Goal: Task Accomplishment & Management: Manage account settings

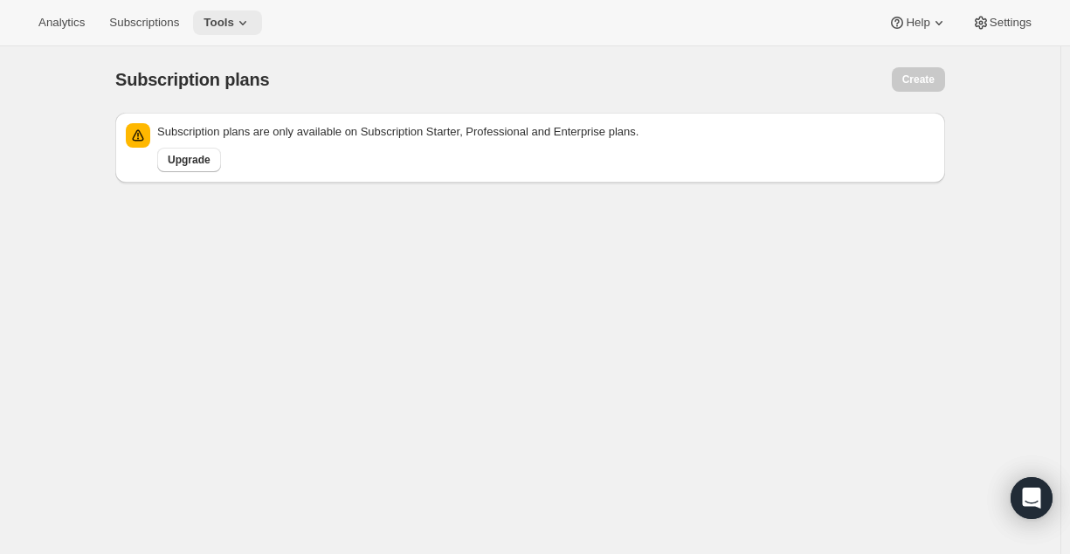
click at [233, 31] on button "Tools" at bounding box center [227, 22] width 69 height 24
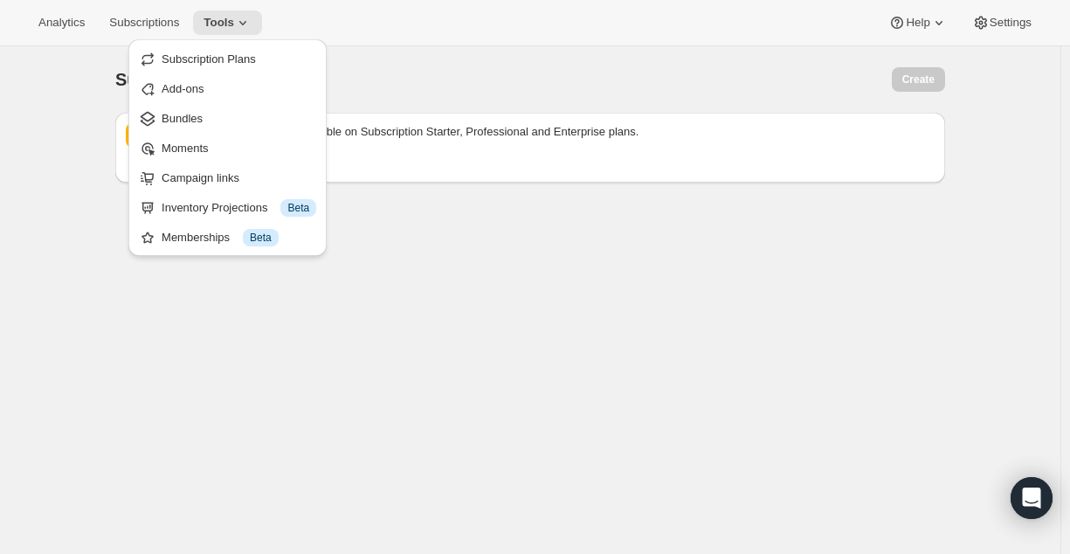
click at [419, 273] on div "Subscription plans. This page is ready Subscription plans Create Subscription p…" at bounding box center [530, 323] width 1061 height 554
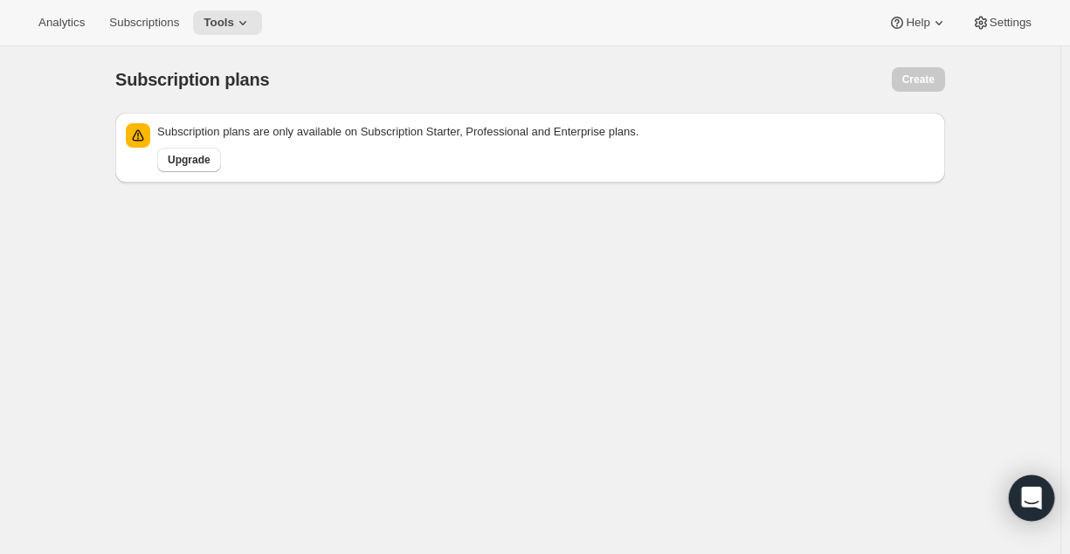
click at [1032, 498] on icon "Open Intercom Messenger" at bounding box center [1031, 498] width 20 height 23
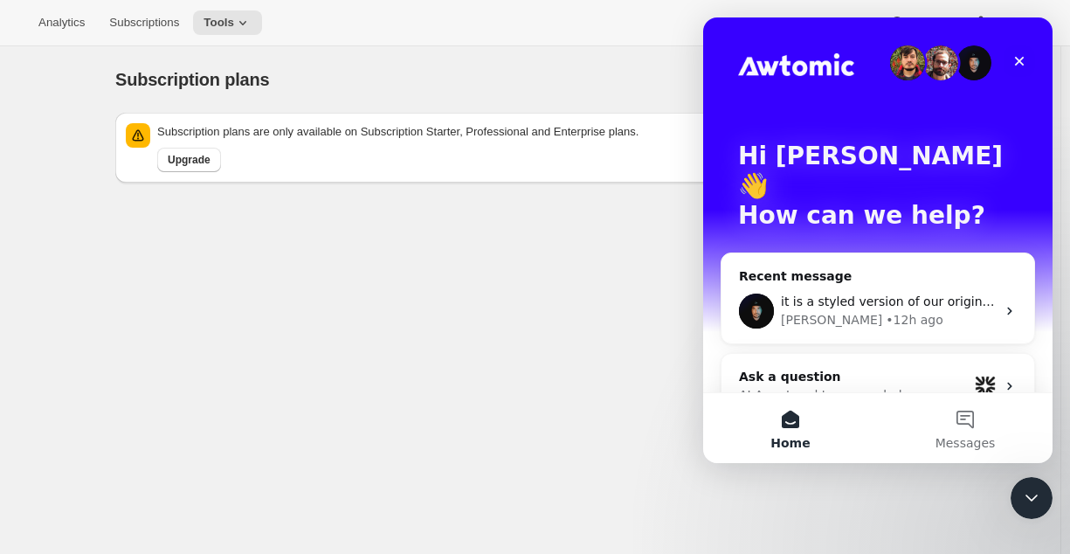
scroll to position [5, 0]
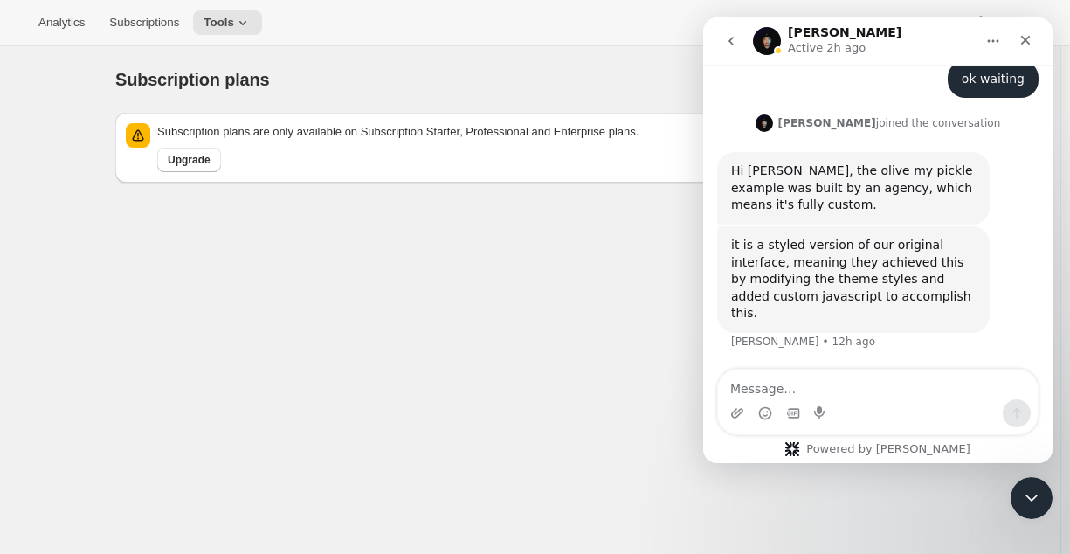
scroll to position [1145, 0]
click at [900, 258] on div "it is a styled version of our original interface, meaning they achieved this by…" at bounding box center [853, 280] width 245 height 86
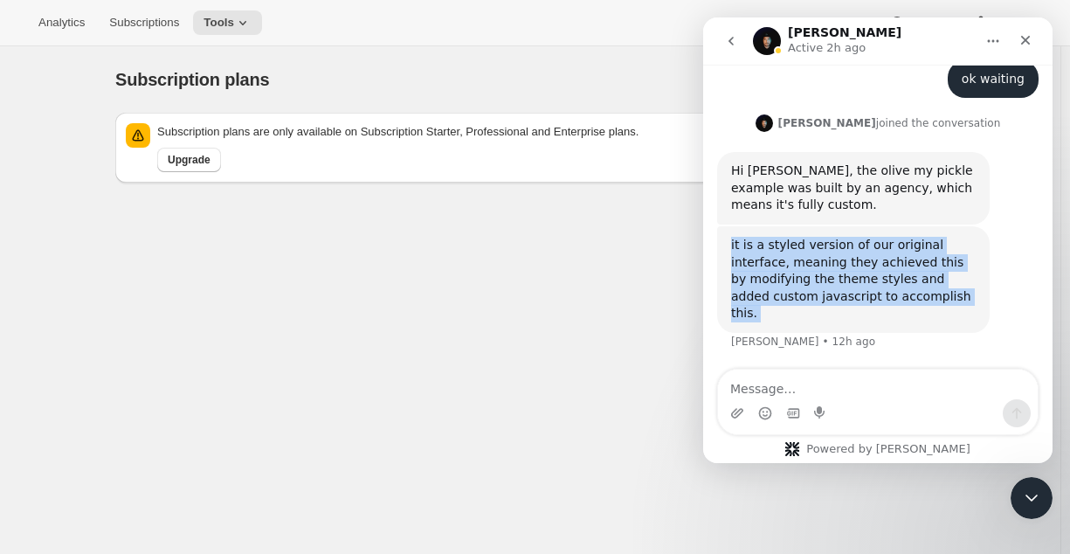
click at [900, 258] on div "it is a styled version of our original interface, meaning they achieved this by…" at bounding box center [853, 280] width 245 height 86
copy div "it is a styled version of our original interface, meaning they achieved this by…"
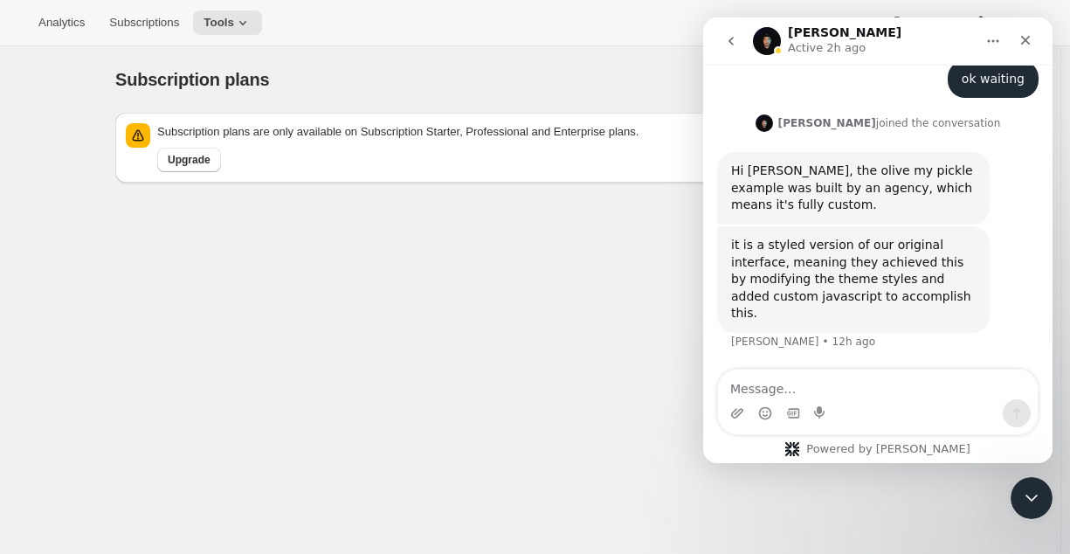
click at [913, 203] on div "Hi [PERSON_NAME], the olive my pickle example was built by an agency, which mea…" at bounding box center [853, 189] width 245 height 52
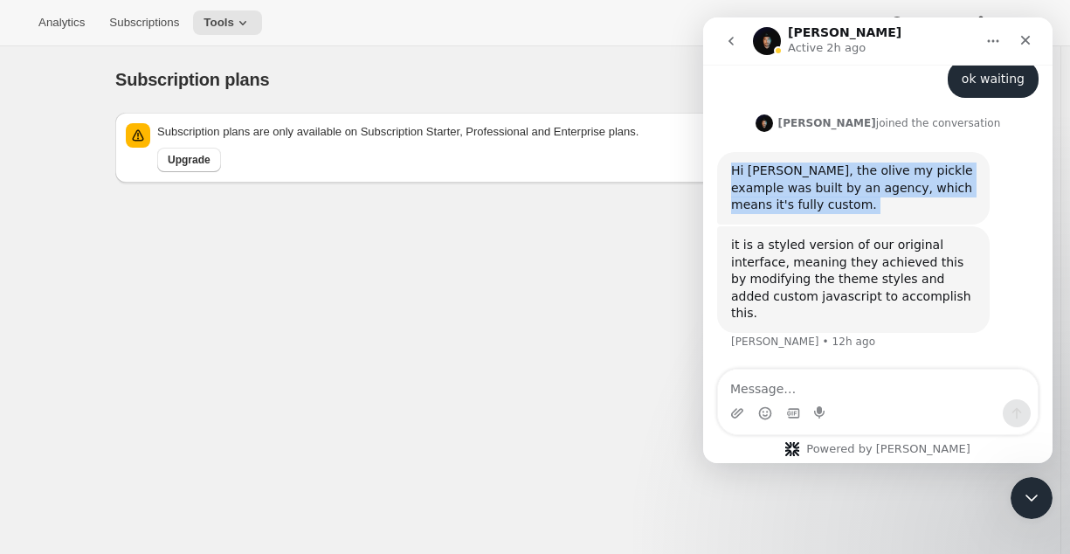
click at [913, 203] on div "Hi [PERSON_NAME], the olive my pickle example was built by an agency, which mea…" at bounding box center [853, 189] width 245 height 52
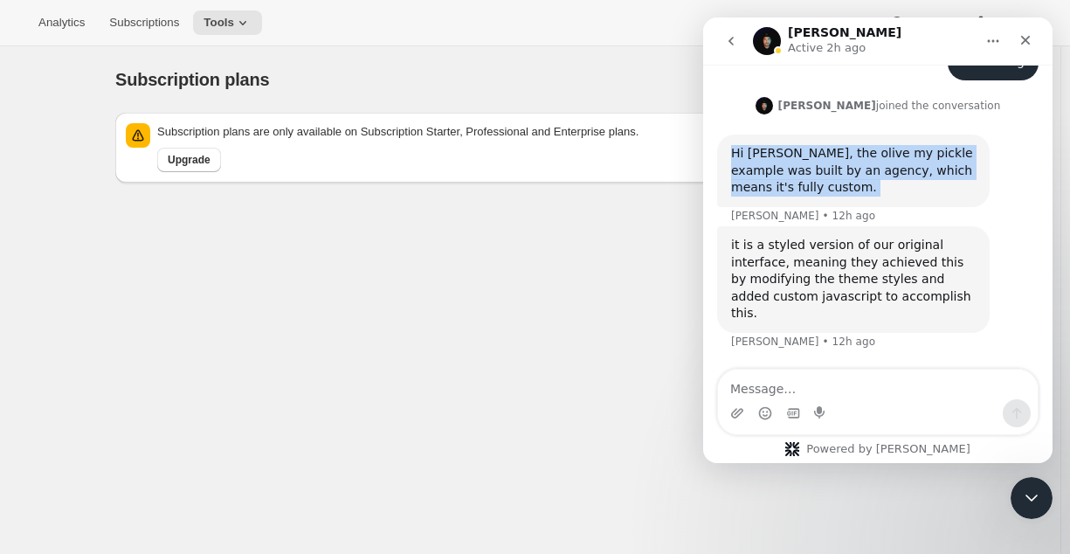
copy div "Hi [PERSON_NAME], the olive my pickle example was built by an agency, which mea…"
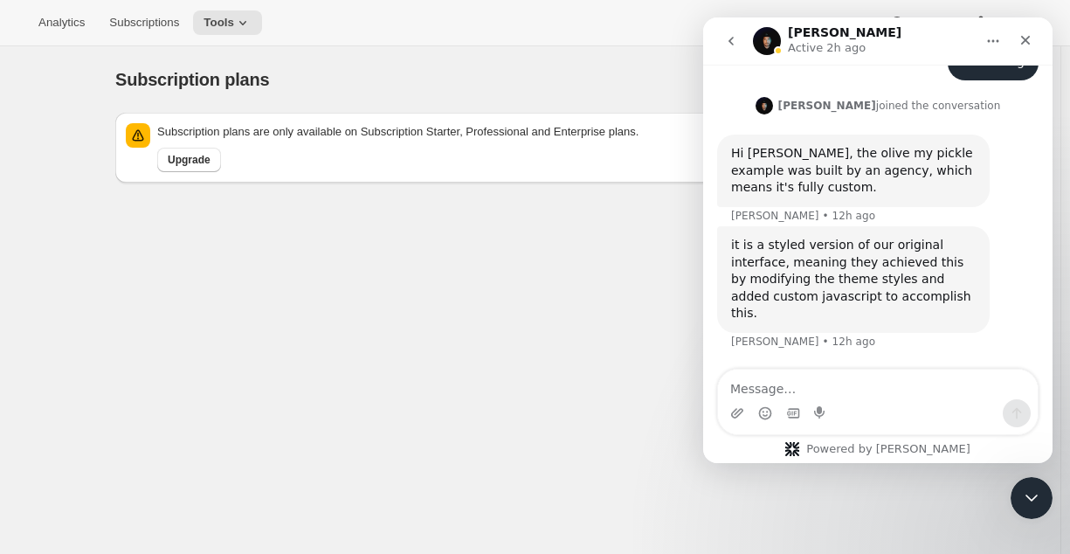
click at [798, 256] on div "it is a styled version of our original interface, meaning they achieved this by…" at bounding box center [853, 280] width 245 height 86
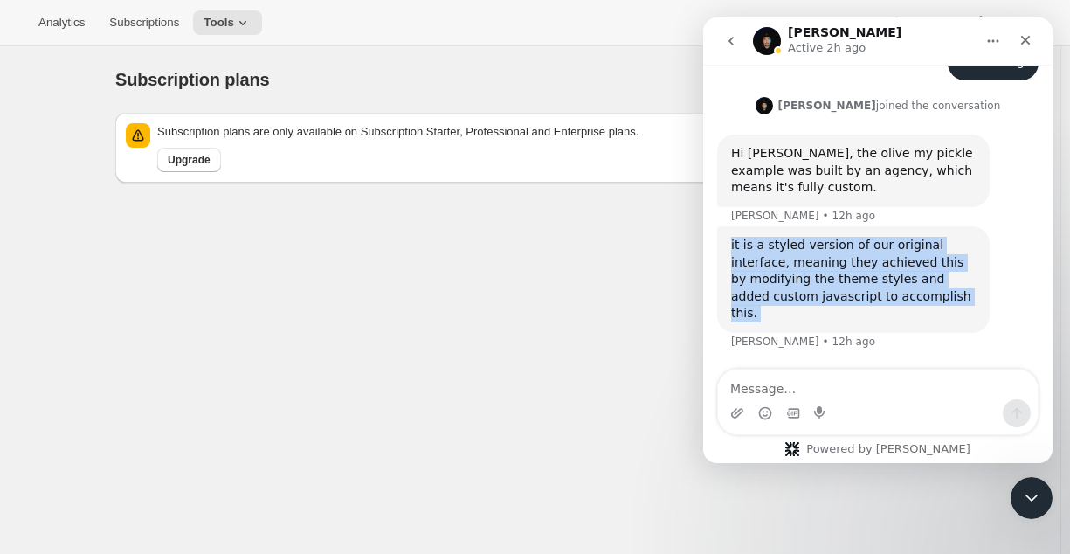
click at [798, 256] on div "it is a styled version of our original interface, meaning they achieved this by…" at bounding box center [853, 280] width 245 height 86
copy div "it is a styled version of our original interface, meaning they achieved this by…"
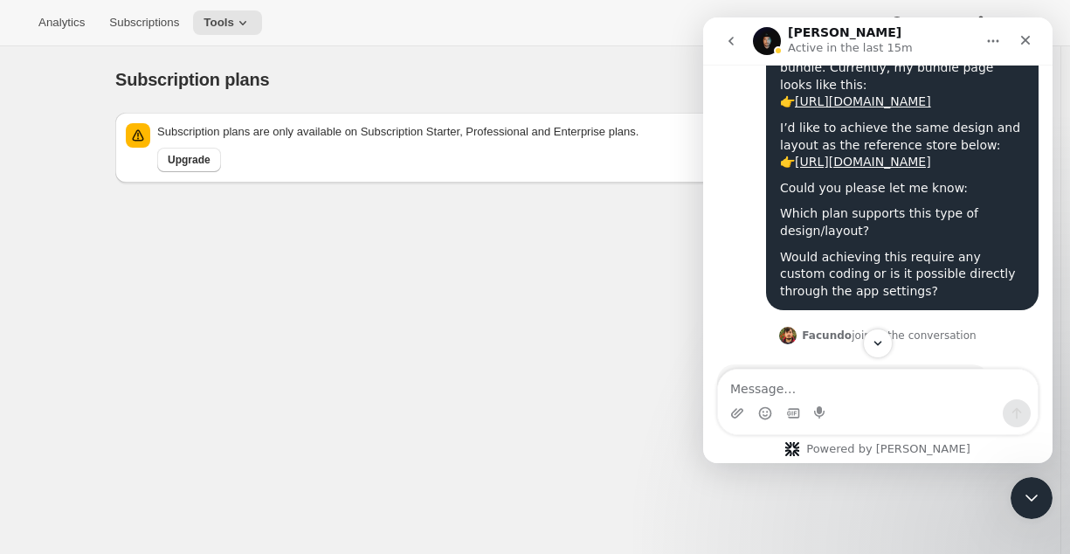
scroll to position [598, 0]
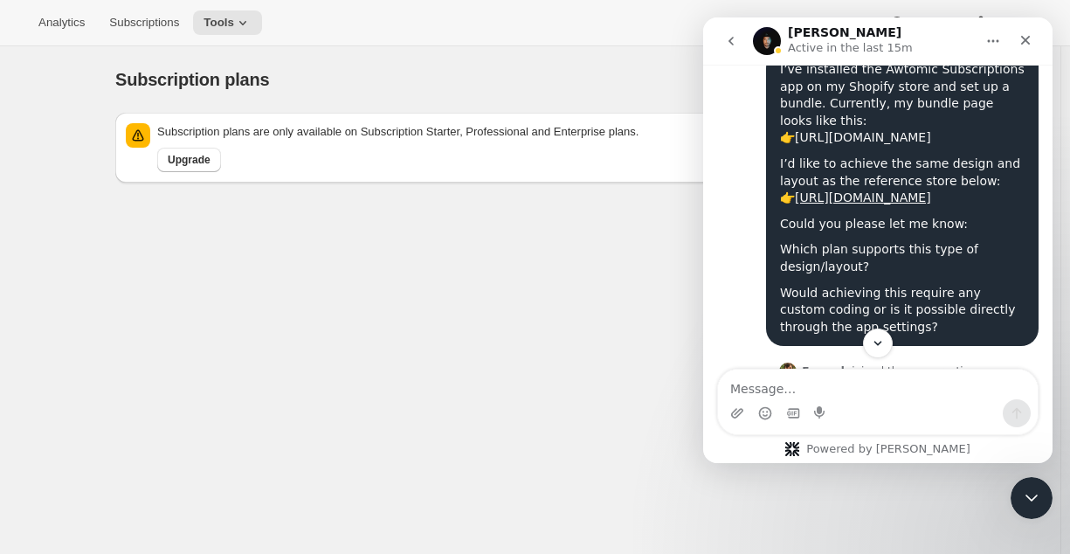
click at [927, 133] on link "[URL][DOMAIN_NAME]" at bounding box center [863, 137] width 136 height 14
click at [913, 204] on link "[URL][DOMAIN_NAME]" at bounding box center [863, 197] width 136 height 14
click at [215, 31] on button "Tools" at bounding box center [227, 22] width 69 height 24
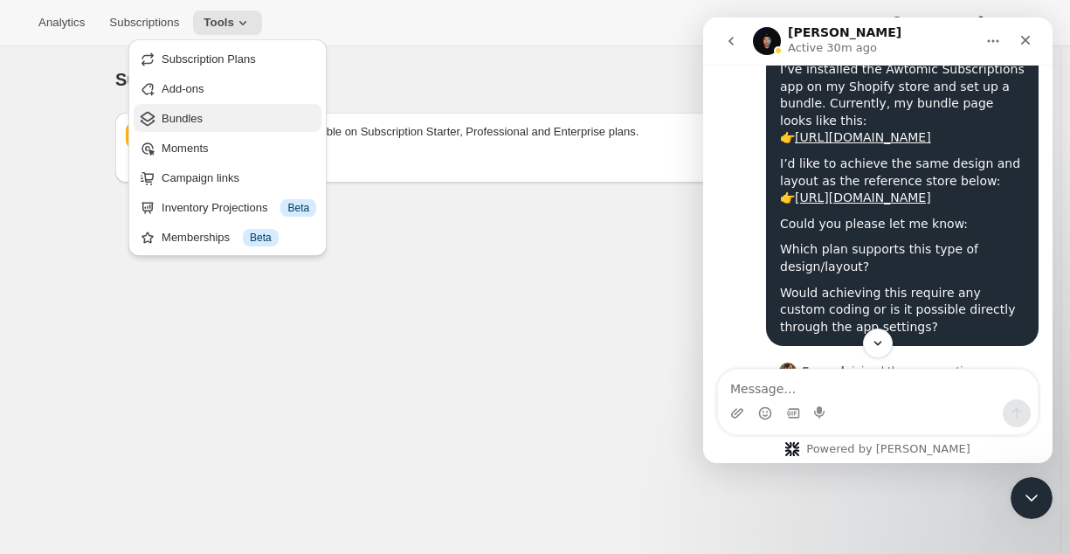
click at [226, 110] on span "Bundles" at bounding box center [239, 118] width 155 height 17
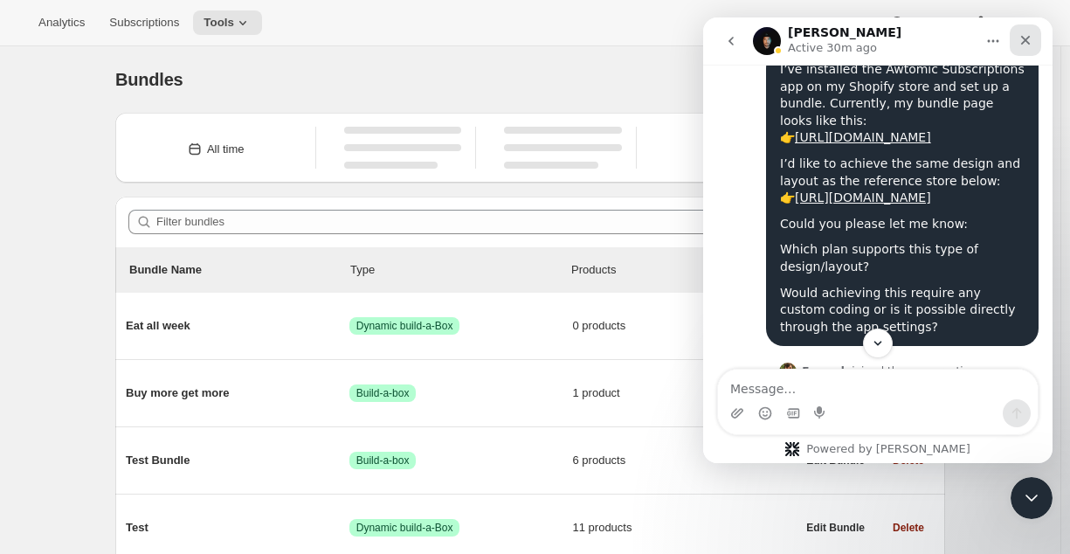
click at [1025, 38] on icon "Close" at bounding box center [1026, 41] width 10 height 10
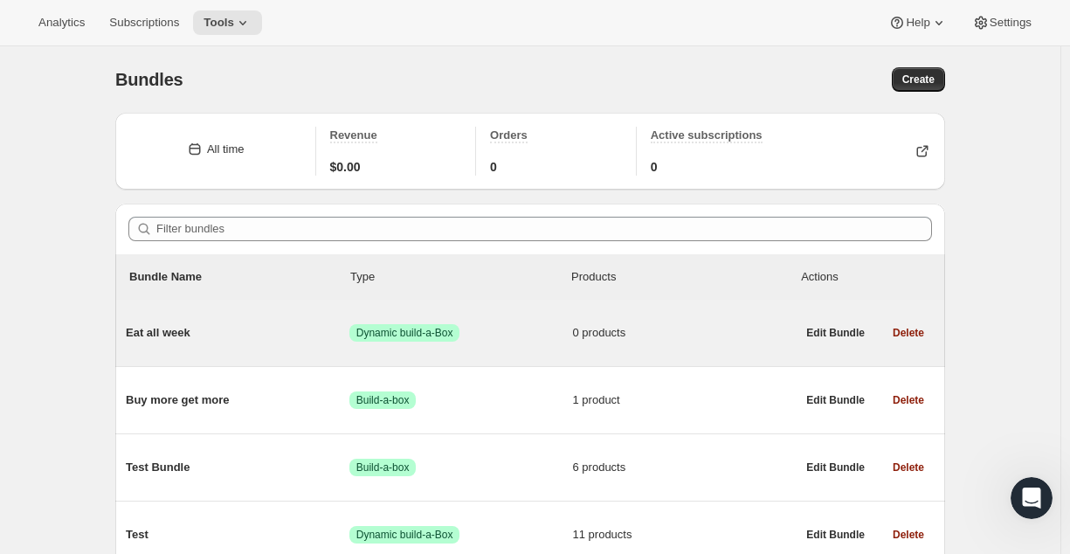
scroll to position [217, 0]
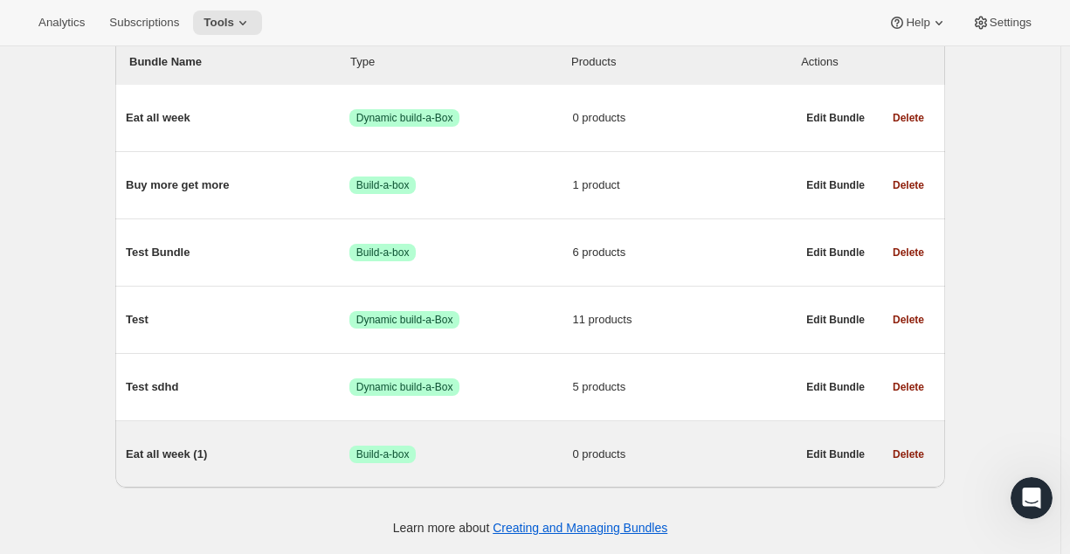
click at [505, 446] on span "Success Build-a-box" at bounding box center [462, 454] width 224 height 17
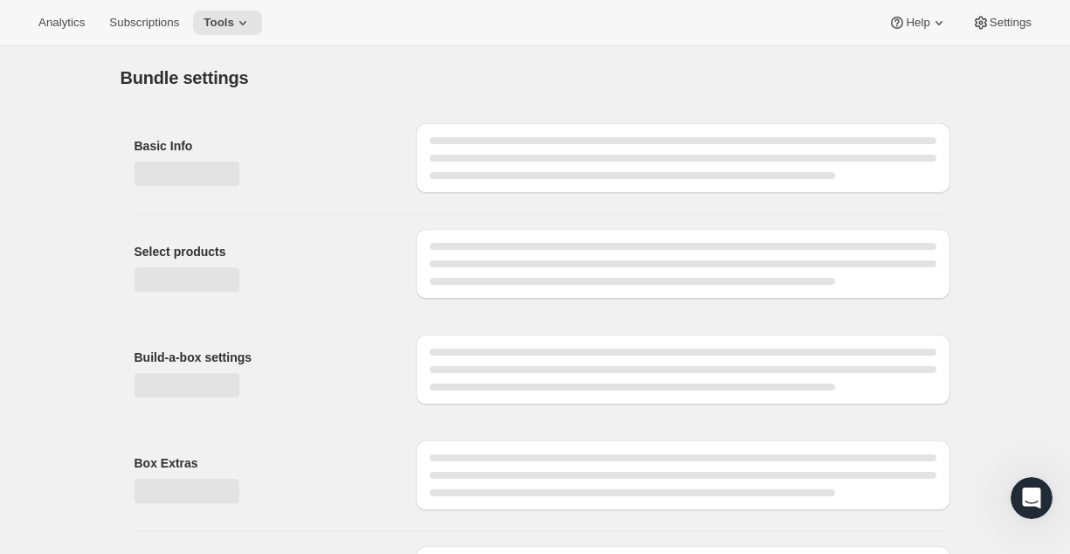
type input "Eat all week (1)"
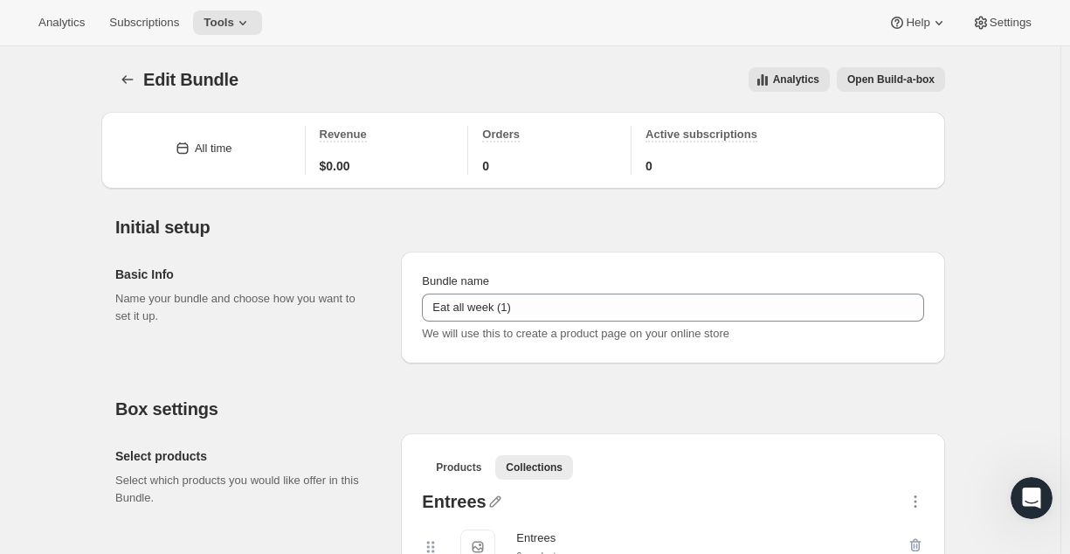
click at [921, 83] on span "Open Build-a-box" at bounding box center [891, 80] width 87 height 14
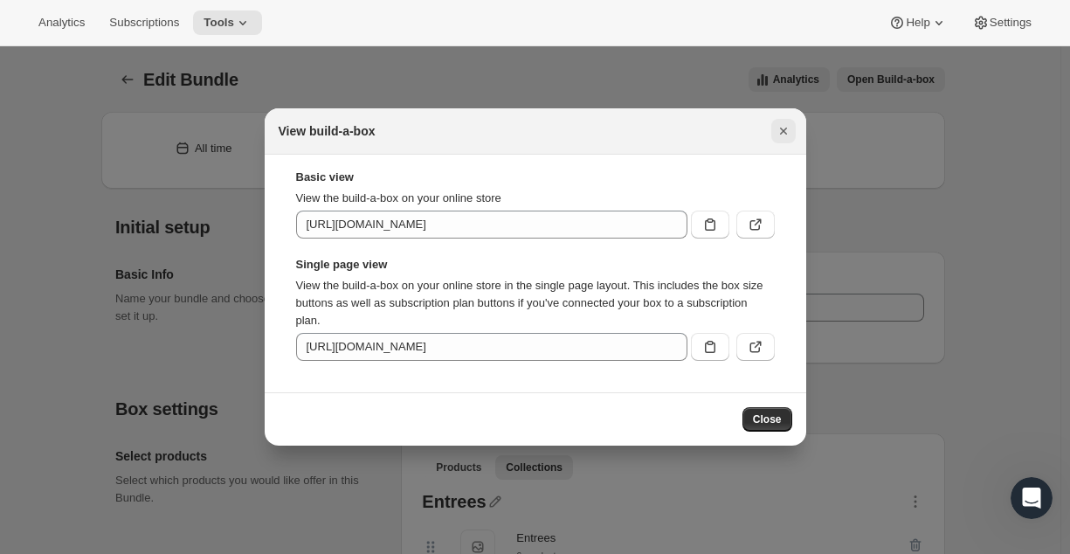
click at [790, 119] on button "Close" at bounding box center [784, 131] width 24 height 24
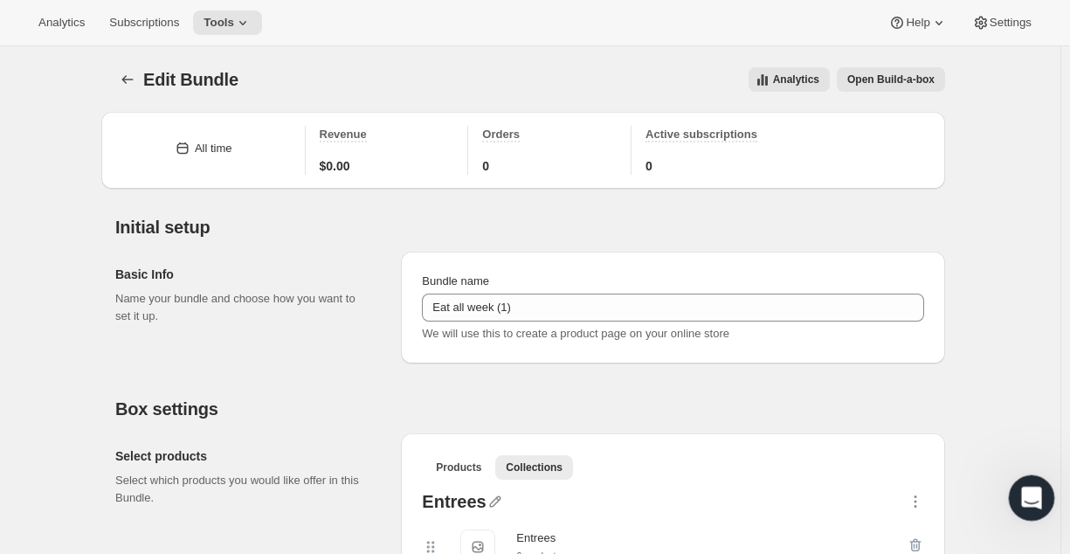
click at [1024, 487] on icon "Open Intercom Messenger" at bounding box center [1029, 495] width 29 height 29
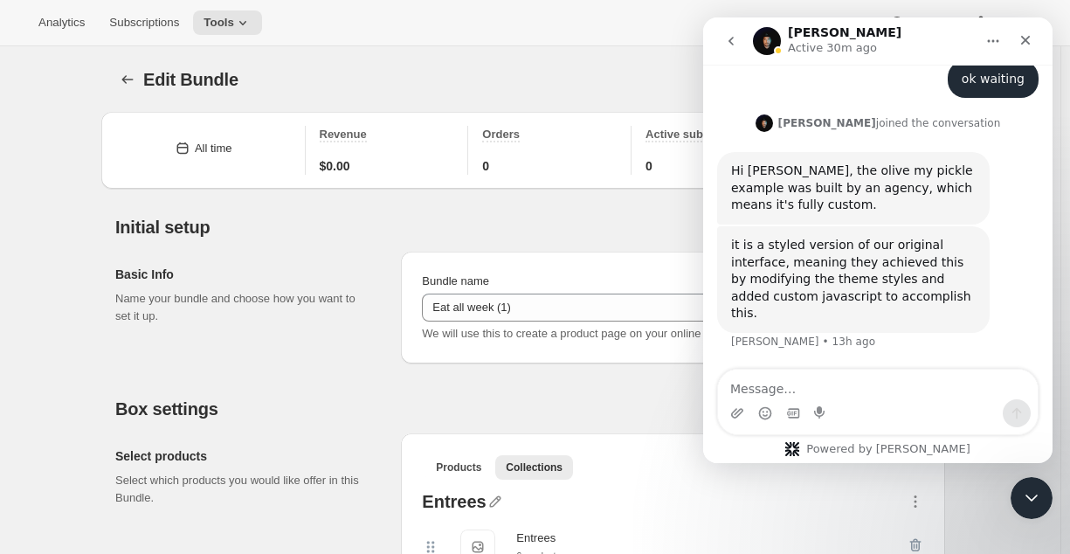
scroll to position [1145, 0]
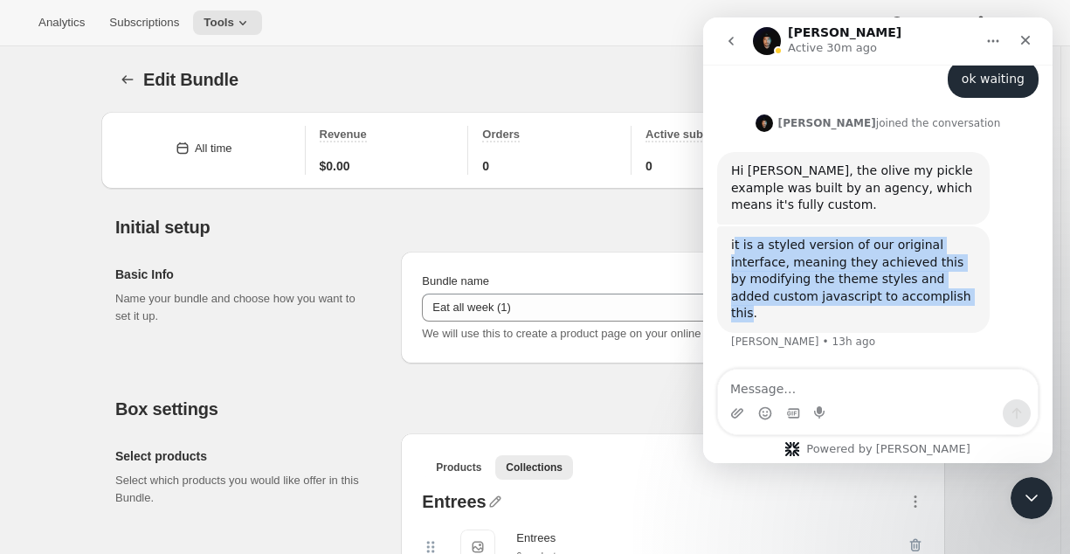
drag, startPoint x: 736, startPoint y: 253, endPoint x: 815, endPoint y: 317, distance: 101.9
click at [815, 317] on div "it is a styled version of our original interface, meaning they achieved this by…" at bounding box center [853, 280] width 245 height 86
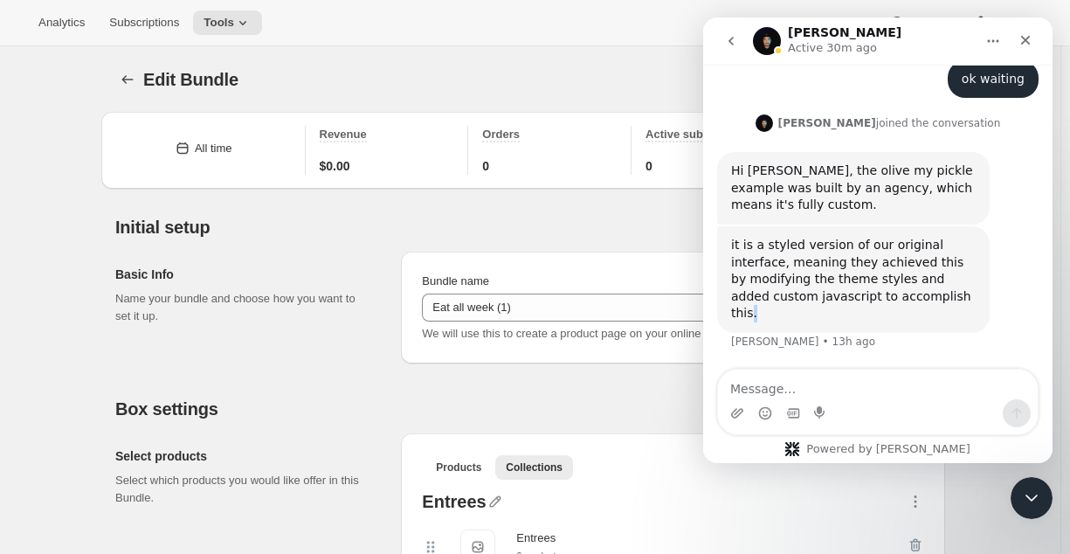
click at [815, 317] on div "it is a styled version of our original interface, meaning they achieved this by…" at bounding box center [853, 280] width 245 height 86
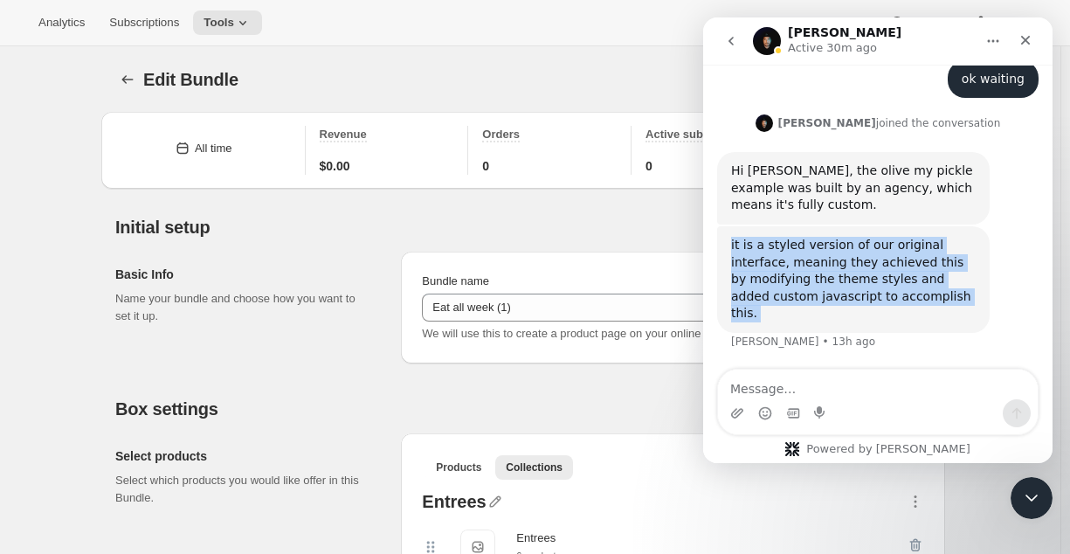
click at [815, 317] on div "it is a styled version of our original interface, meaning they achieved this by…" at bounding box center [853, 280] width 245 height 86
copy div "it is a styled version of our original interface, meaning they achieved this by…"
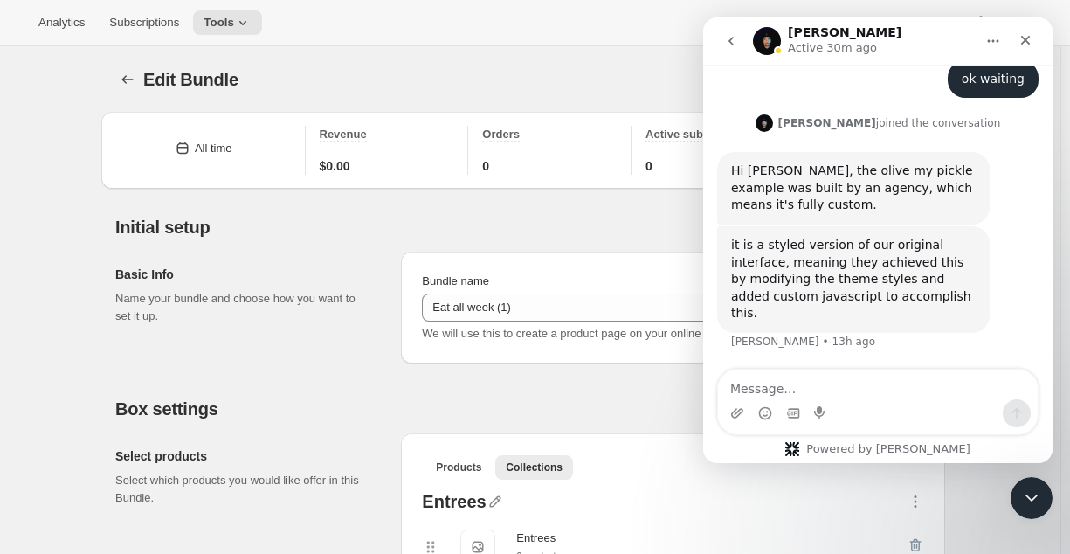
click at [946, 194] on div "Hi [PERSON_NAME], the olive my pickle example was built by an agency, which mea…" at bounding box center [853, 189] width 245 height 52
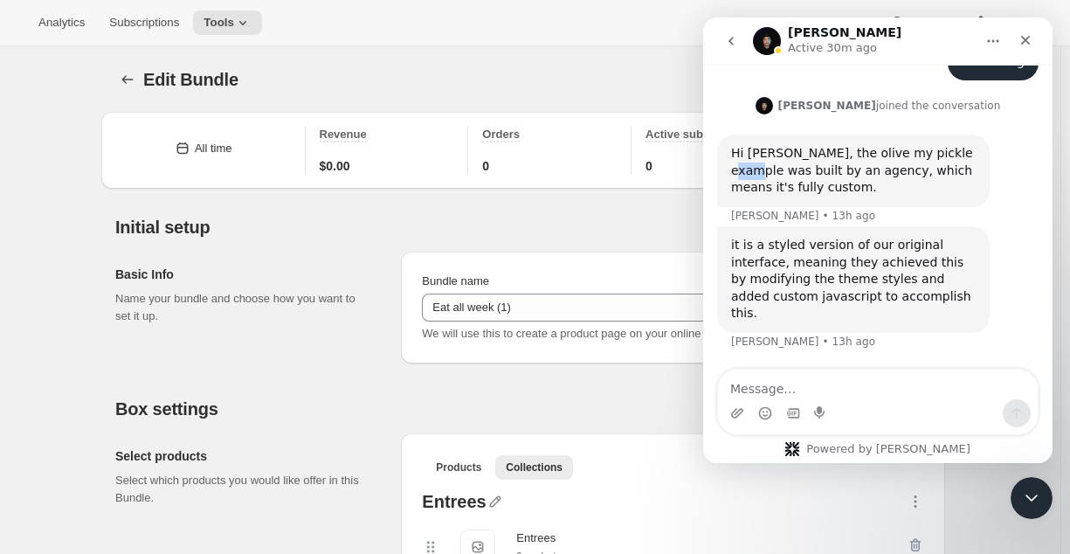
click at [946, 194] on div "Hi [PERSON_NAME], the olive my pickle example was built by an agency, which mea…" at bounding box center [853, 171] width 245 height 52
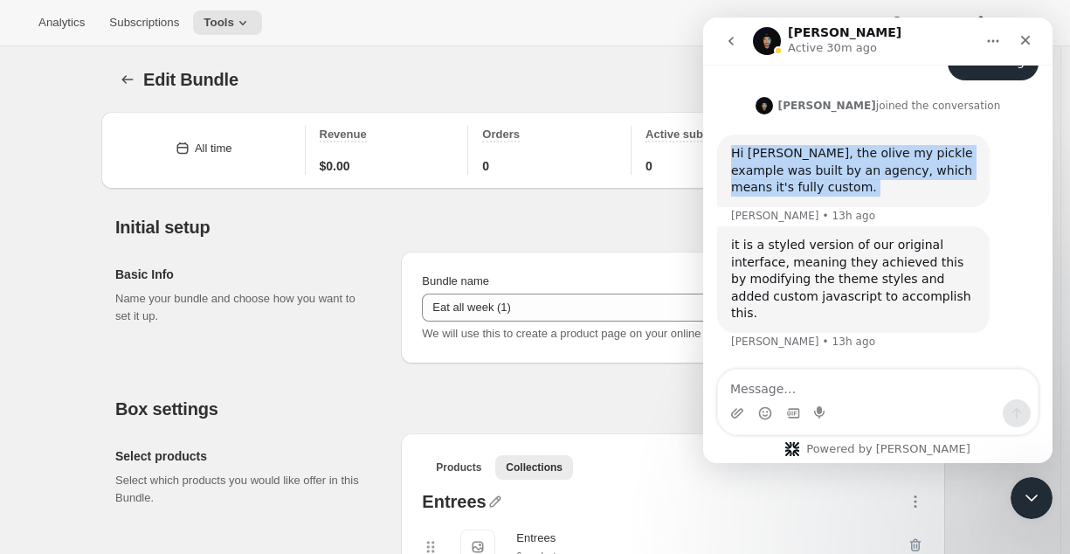
click at [946, 194] on div "Hi [PERSON_NAME], the olive my pickle example was built by an agency, which mea…" at bounding box center [853, 171] width 245 height 52
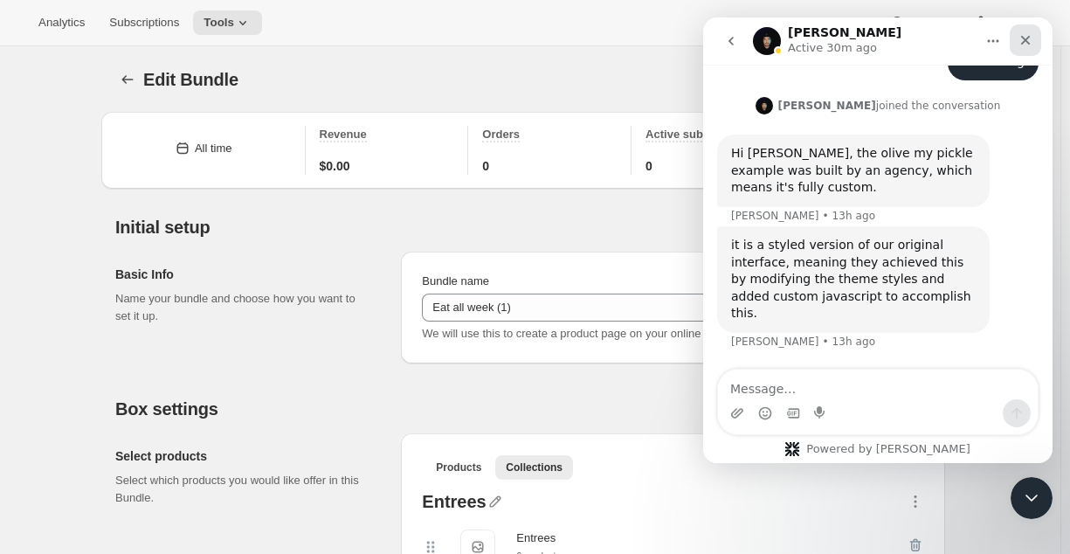
click at [1017, 36] on div "Close" at bounding box center [1025, 39] width 31 height 31
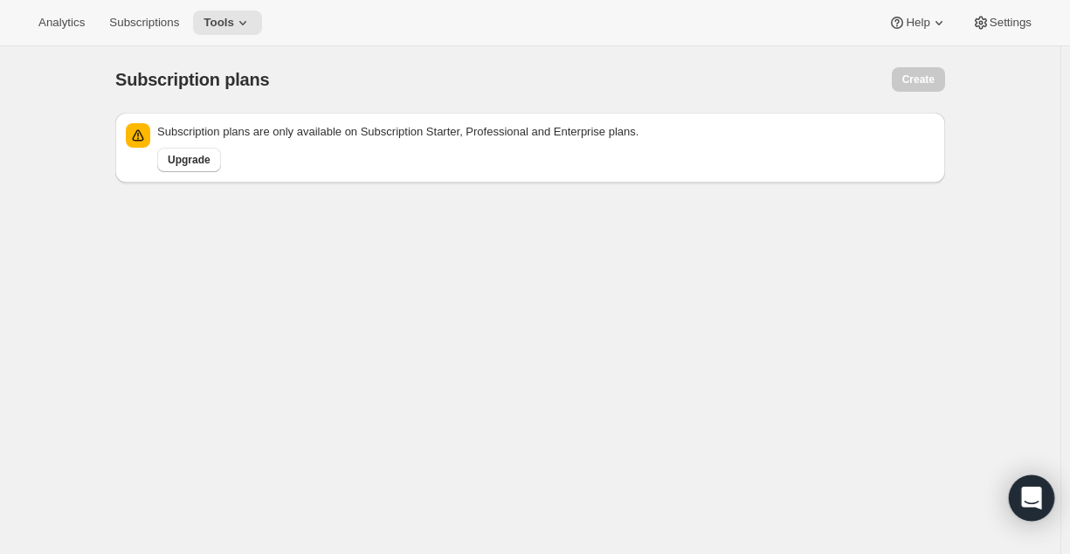
click at [1038, 486] on div "Open Intercom Messenger" at bounding box center [1032, 498] width 46 height 46
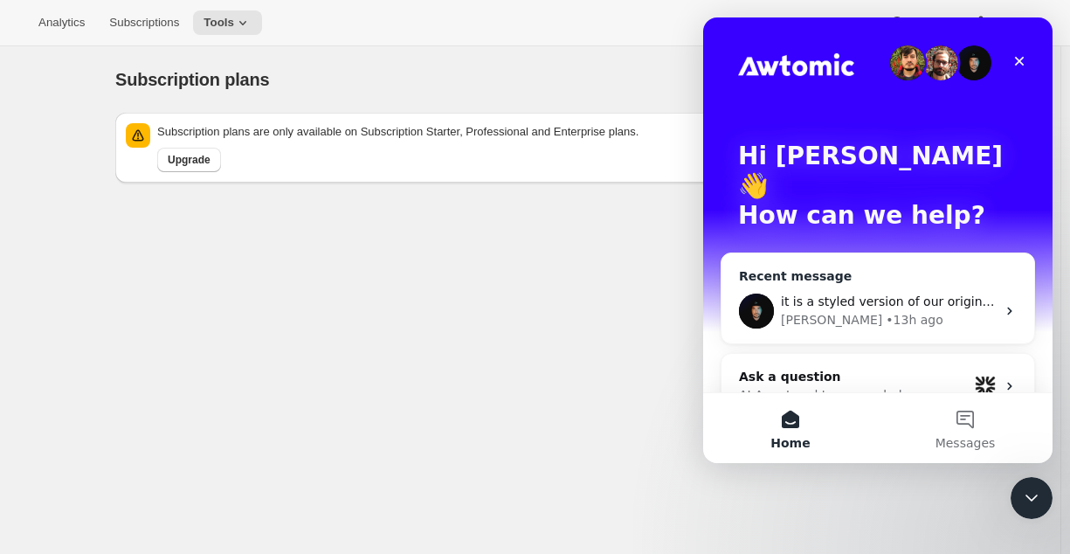
scroll to position [5, 0]
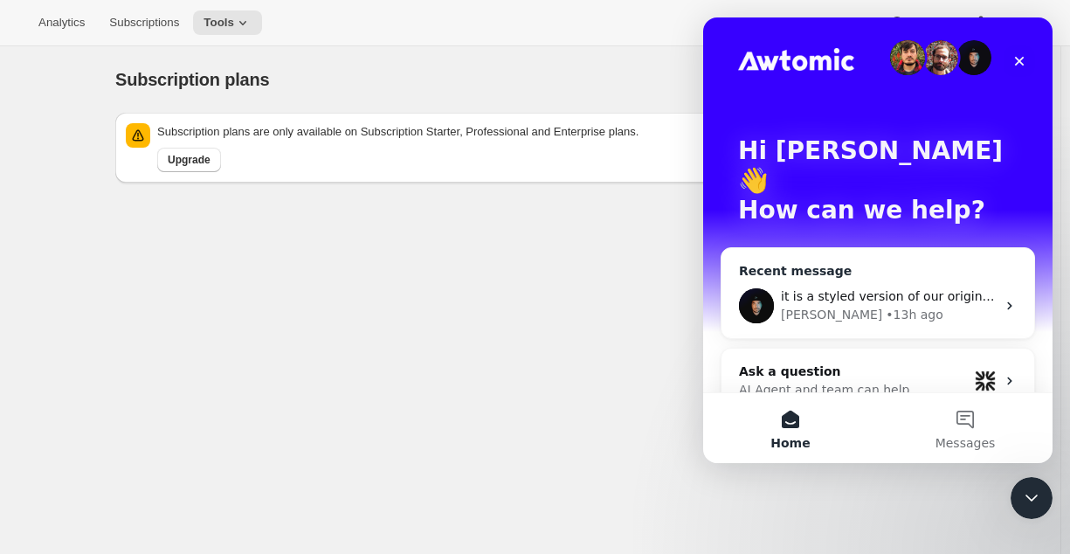
click at [822, 273] on div "it is a styled version of our original interface, meaning they achieved this by…" at bounding box center [878, 305] width 313 height 65
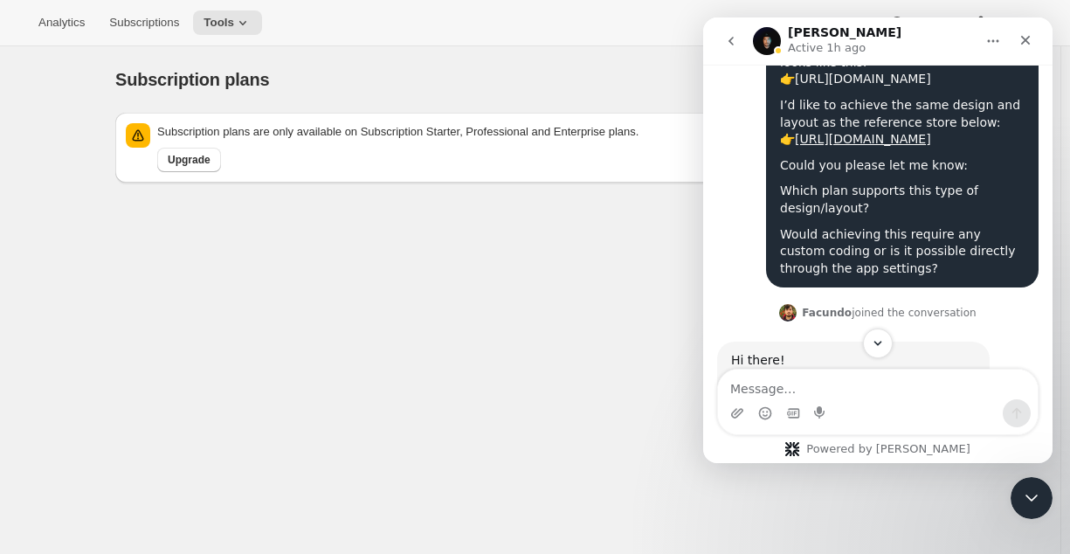
scroll to position [650, 0]
